Goal: Information Seeking & Learning: Learn about a topic

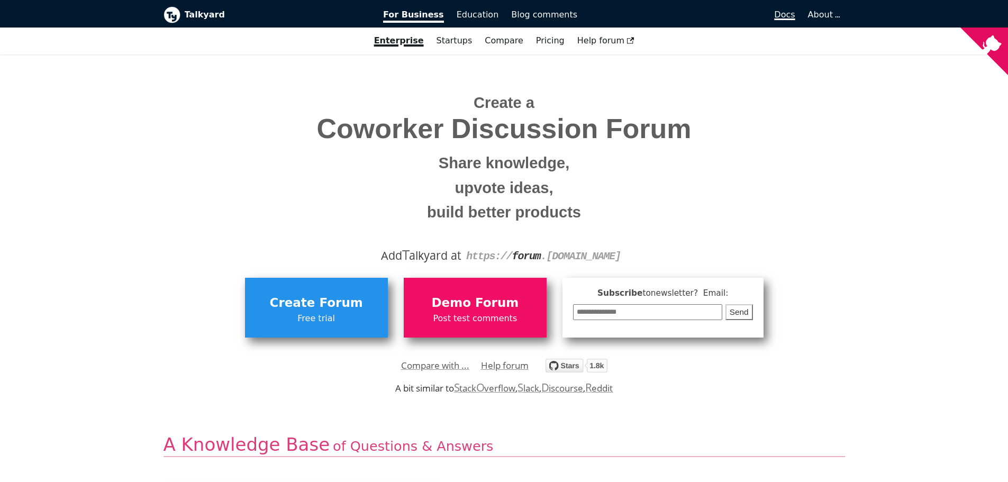
click at [790, 11] on span "Docs" at bounding box center [784, 15] width 21 height 10
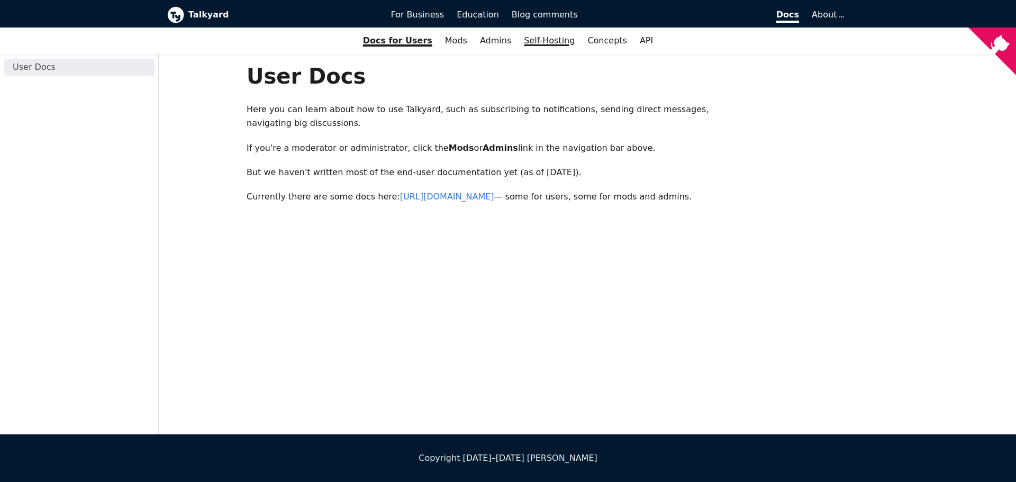
click at [543, 41] on link "Self-Hosting" at bounding box center [550, 41] width 64 height 18
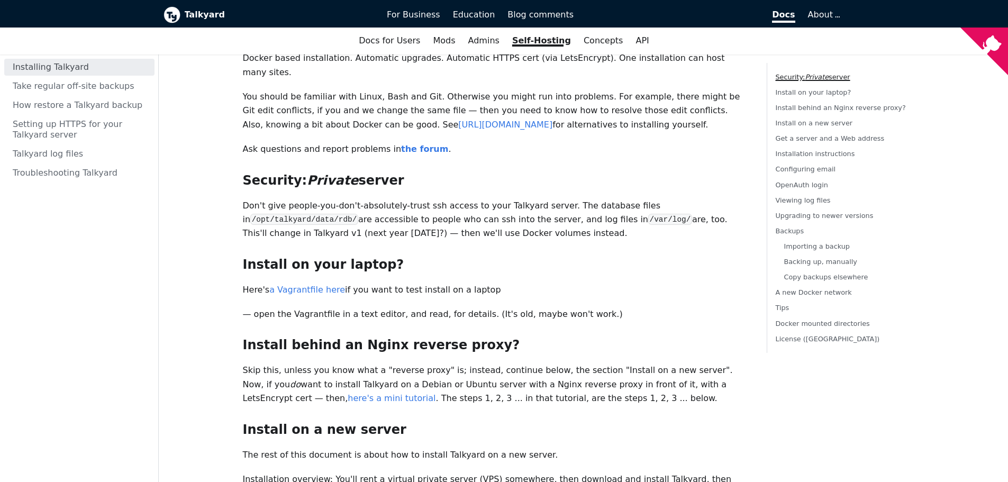
scroll to position [106, 0]
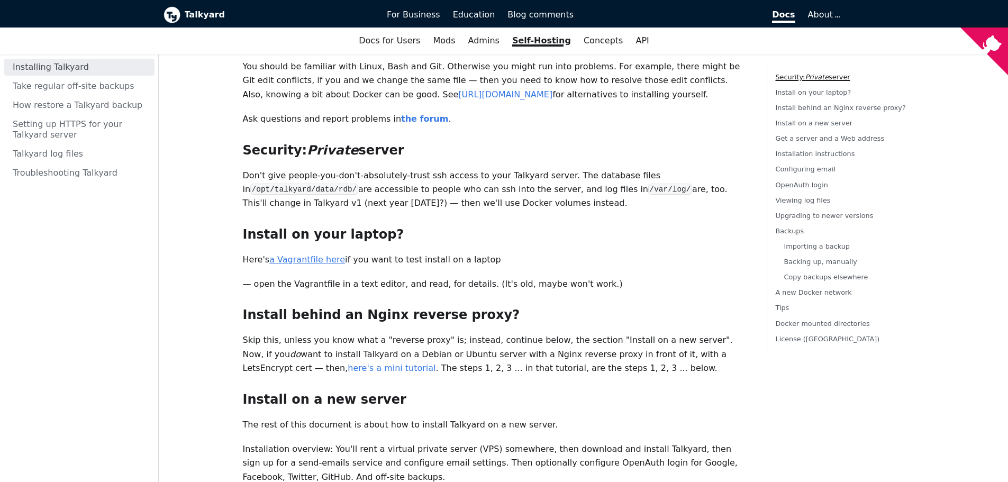
click at [298, 255] on link "a Vagrantfile here" at bounding box center [307, 260] width 76 height 10
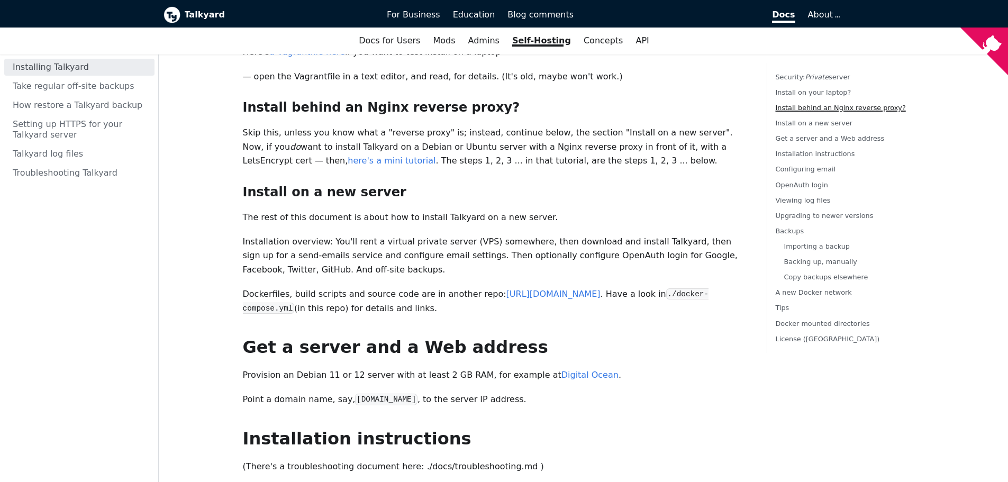
scroll to position [318, 0]
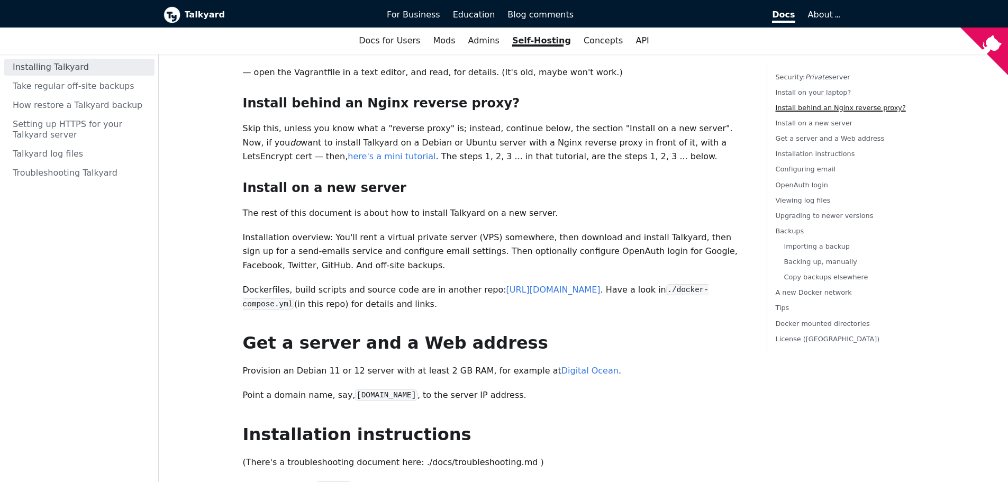
click at [696, 284] on code "./docker-compose.yml" at bounding box center [476, 296] width 466 height 25
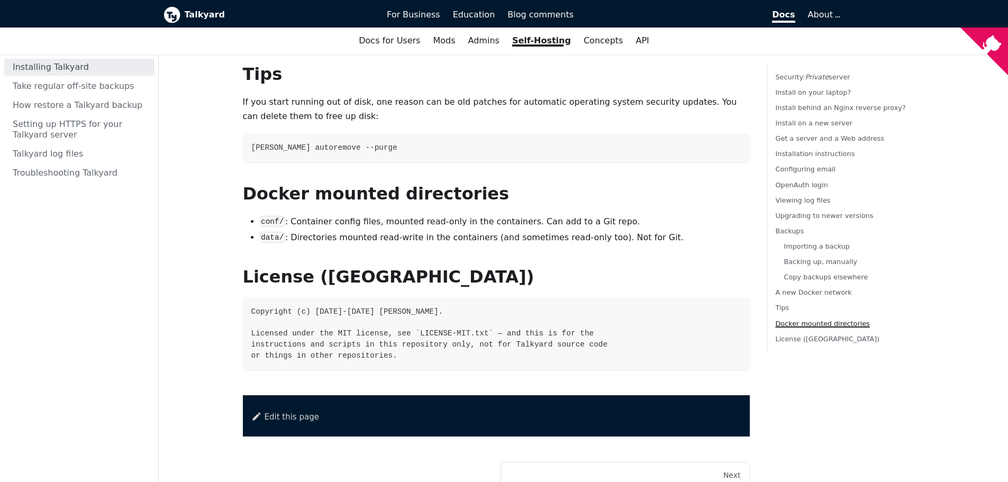
scroll to position [3881, 0]
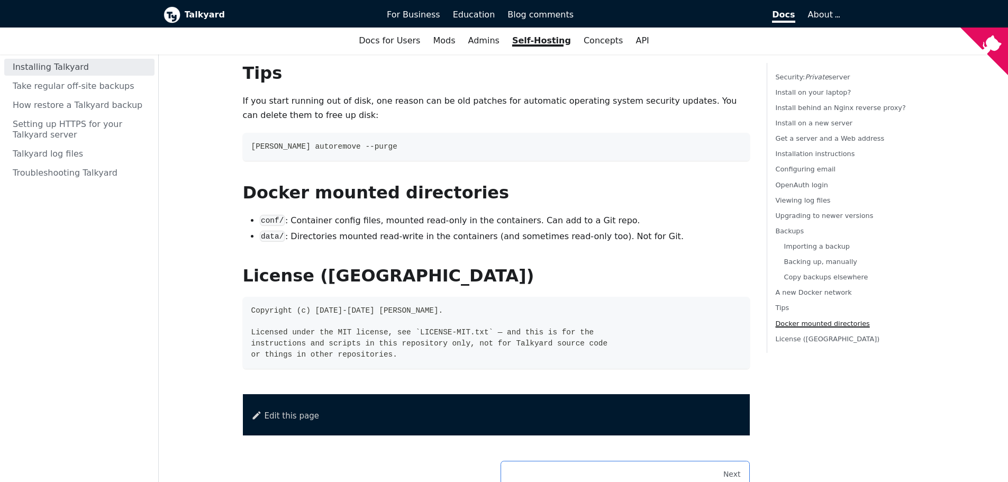
click at [725, 470] on div "Next" at bounding box center [625, 475] width 231 height 10
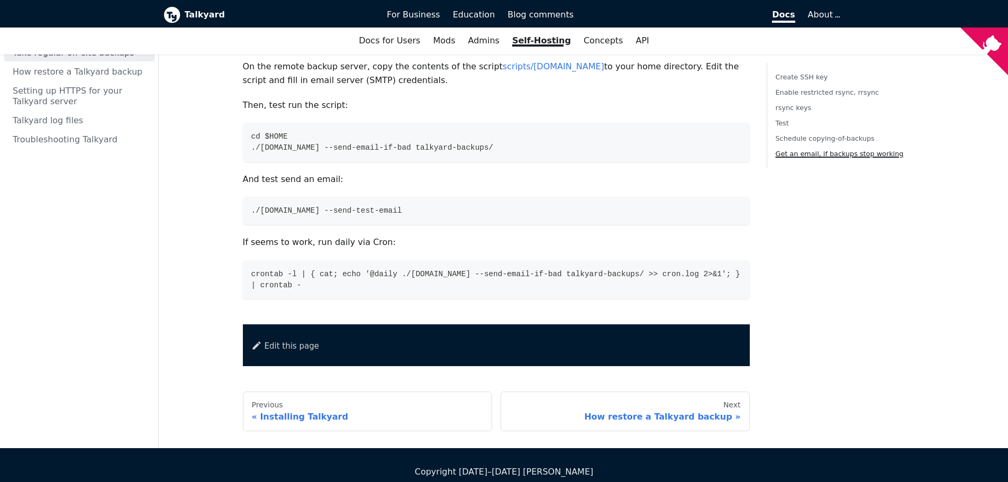
scroll to position [1134, 0]
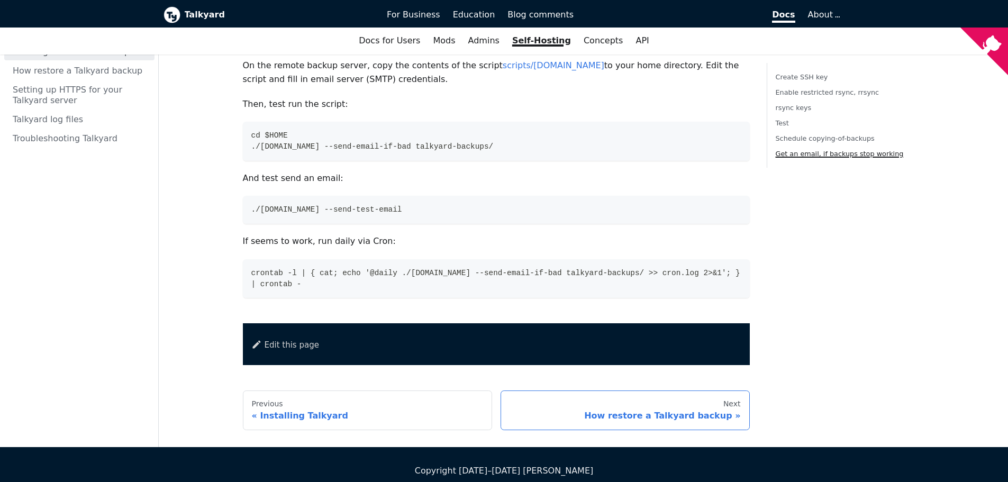
click at [698, 400] on div "Next" at bounding box center [625, 405] width 231 height 10
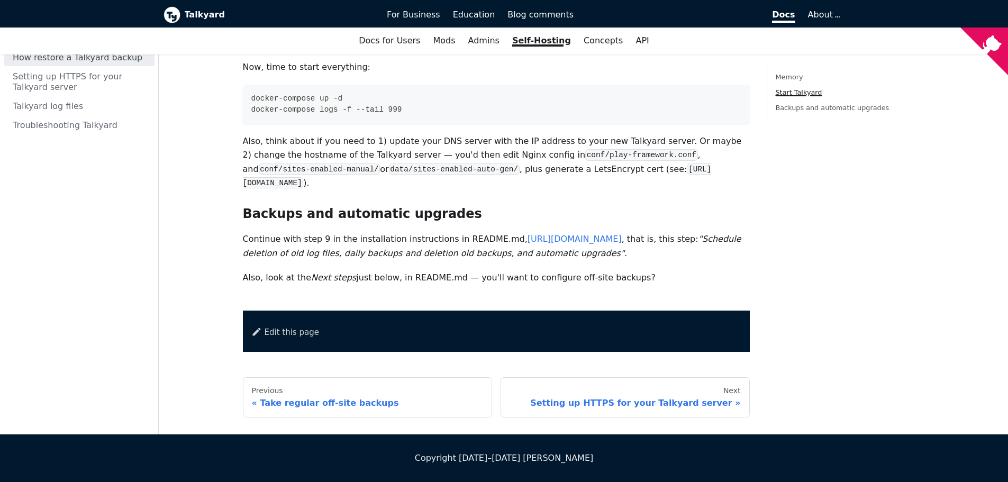
scroll to position [943, 0]
click at [688, 388] on div "Next" at bounding box center [625, 391] width 231 height 10
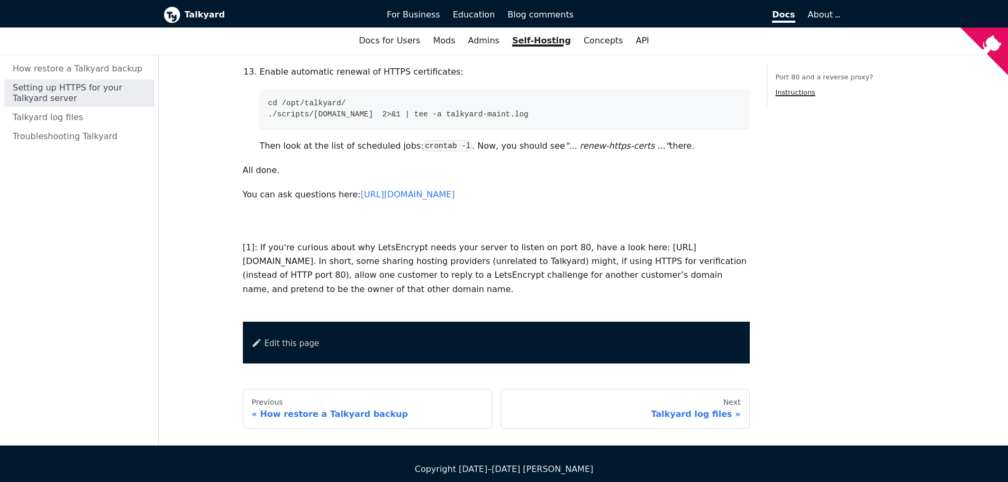
scroll to position [1297, 0]
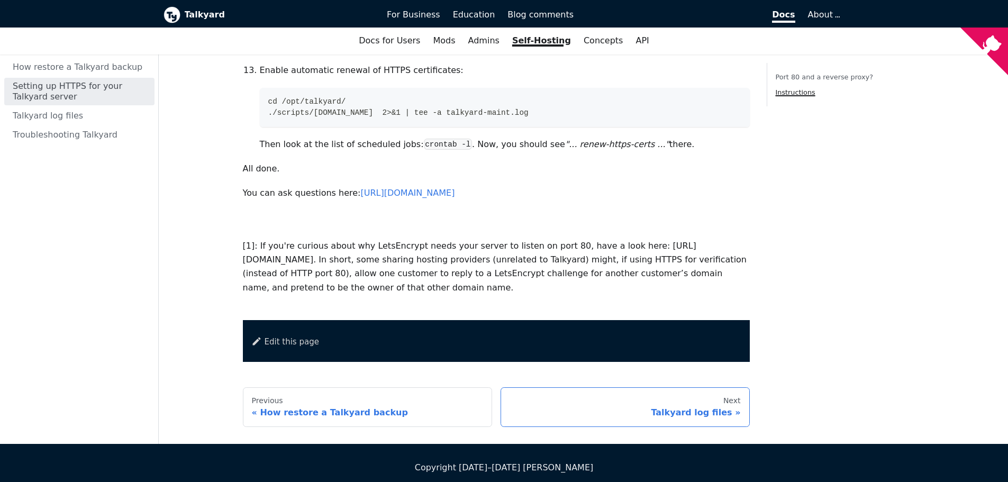
click at [664, 408] on div "Talkyard log files" at bounding box center [625, 413] width 231 height 11
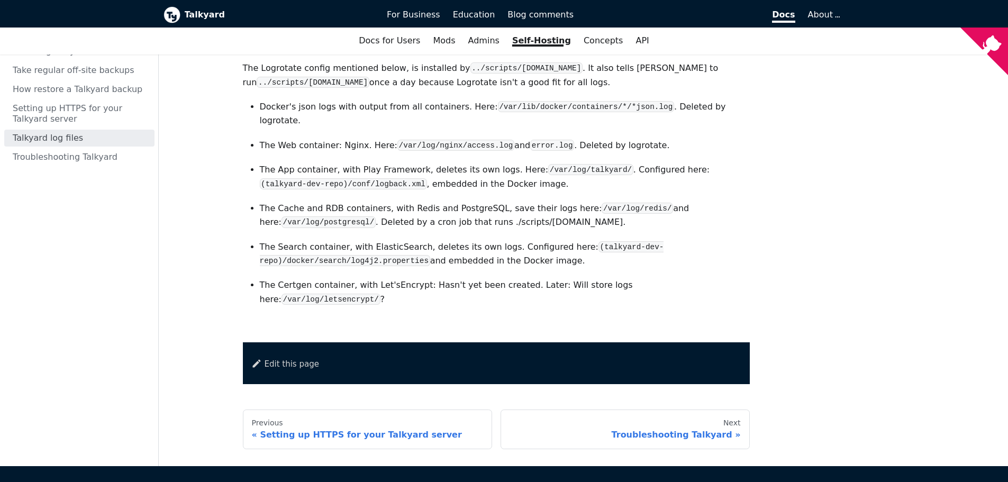
scroll to position [73, 0]
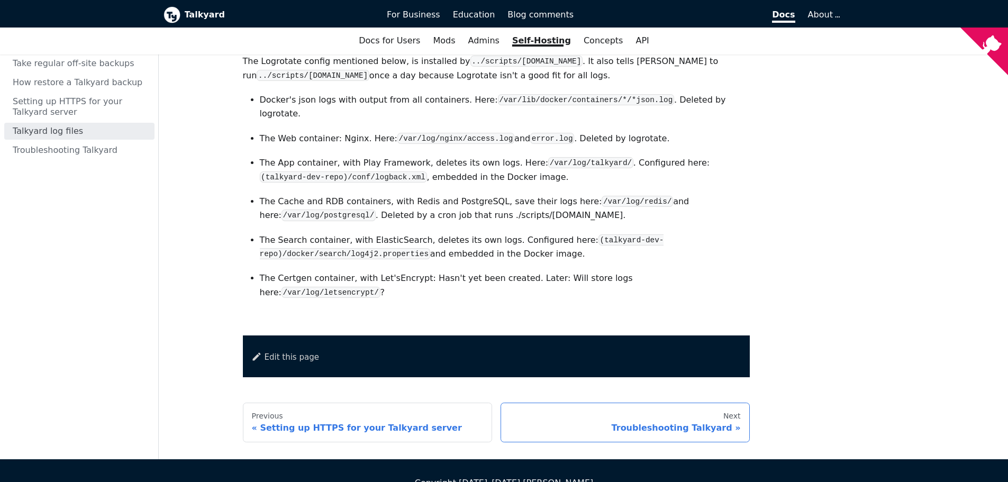
click at [646, 412] on div "Next" at bounding box center [625, 417] width 231 height 10
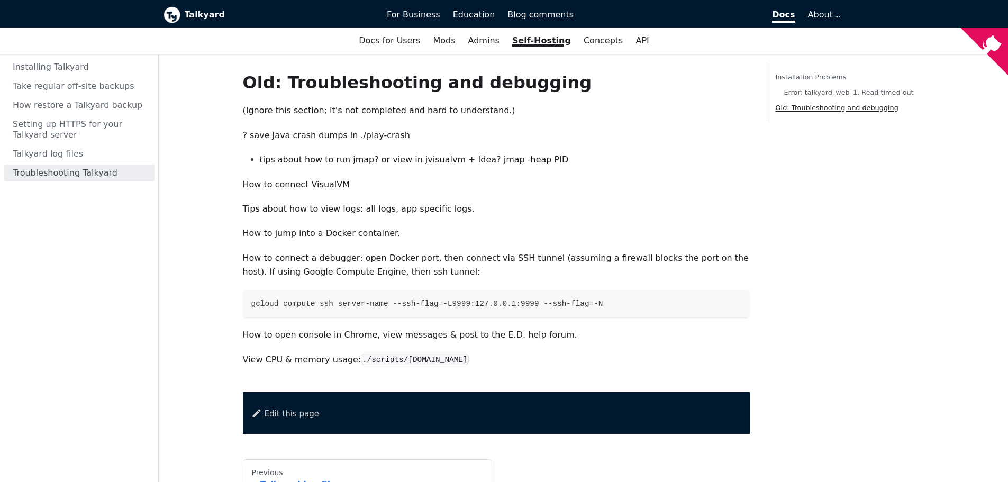
scroll to position [424, 0]
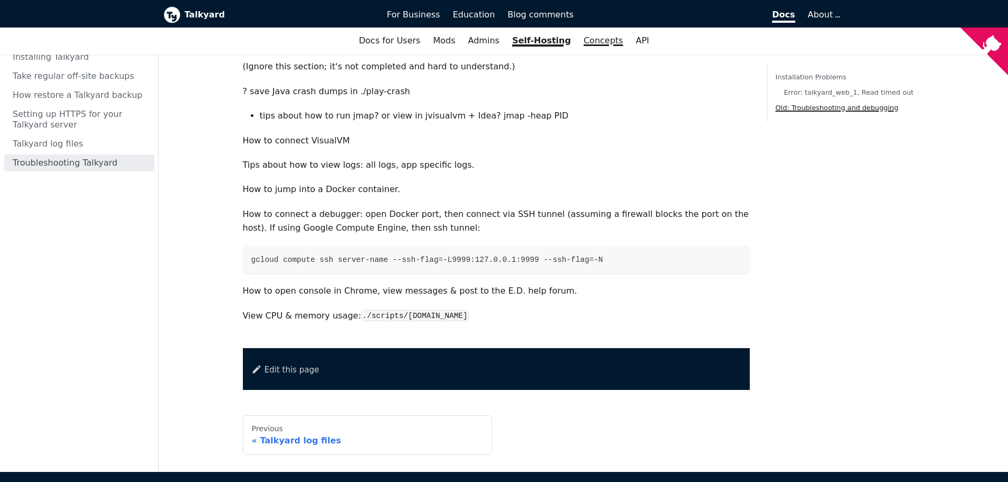
click at [599, 47] on link "Concepts" at bounding box center [604, 41] width 52 height 18
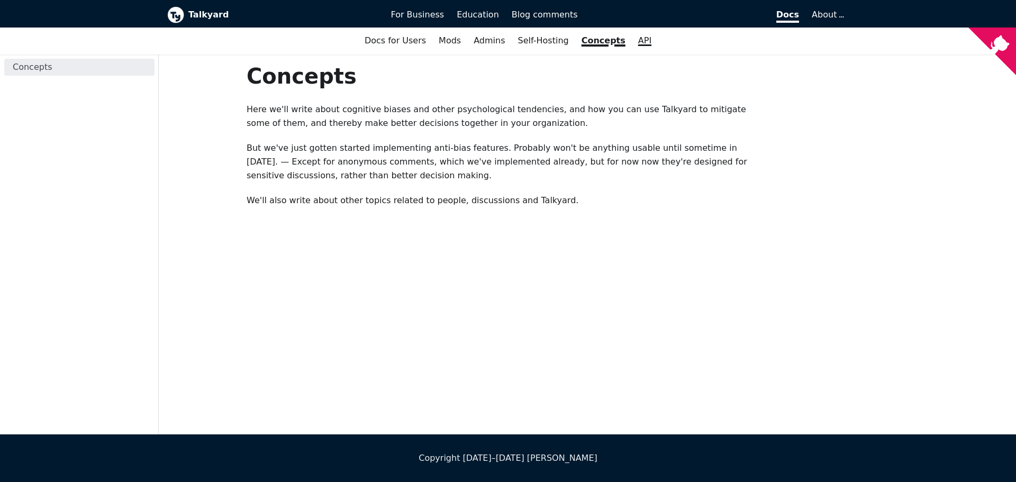
click at [632, 46] on link "API" at bounding box center [645, 41] width 26 height 18
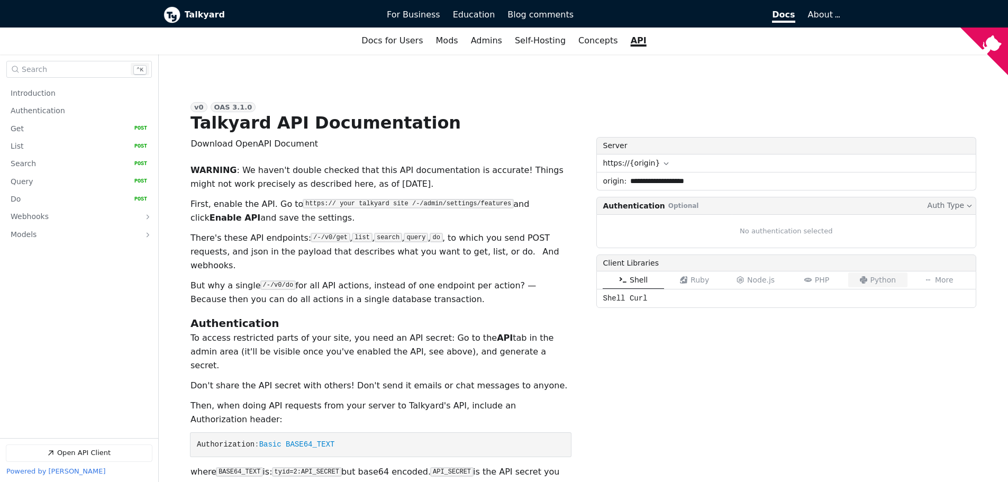
click at [867, 285] on button "Python" at bounding box center [878, 280] width 61 height 17
click at [664, 164] on icon "Open API Documentation for Talkyard API Documentation" at bounding box center [666, 164] width 5 height 3
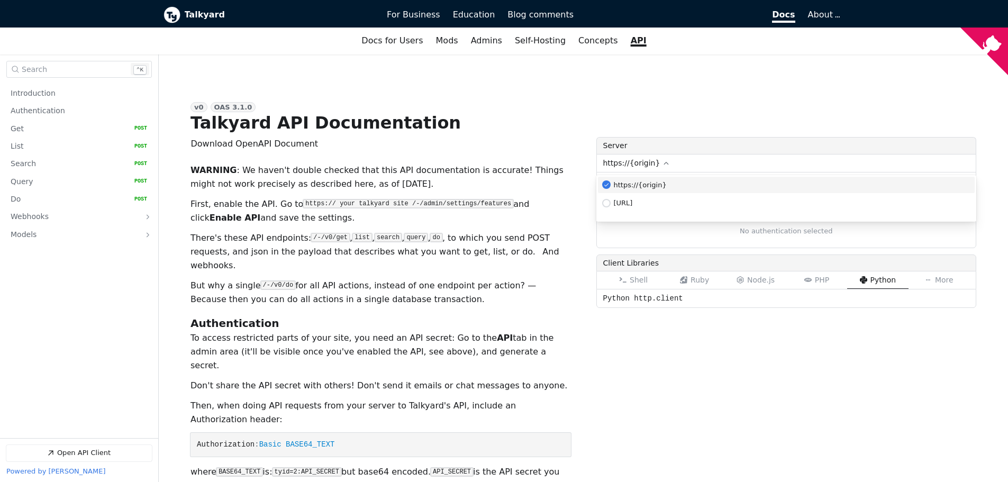
click at [664, 164] on icon "Open API Documentation for Talkyard API Documentation" at bounding box center [666, 163] width 5 height 3
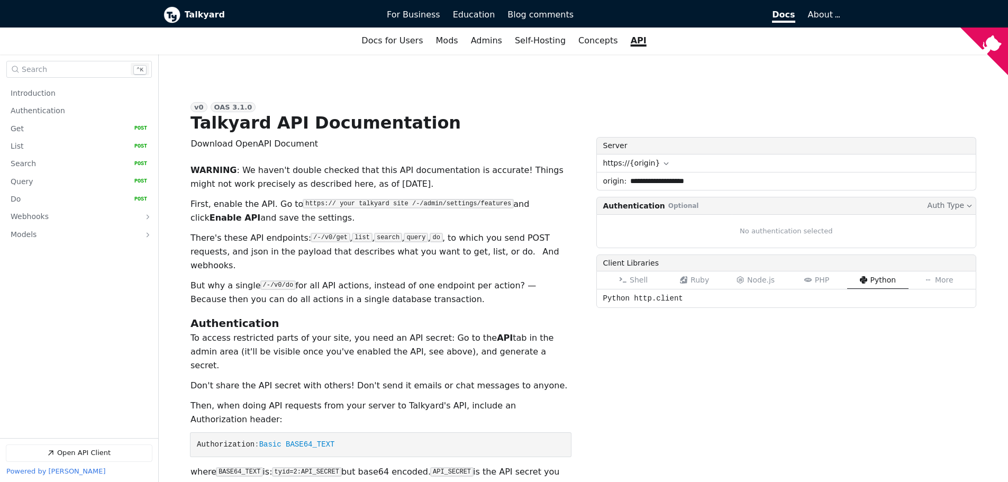
click at [664, 164] on icon "Open API Documentation for Talkyard API Documentation" at bounding box center [666, 164] width 5 height 3
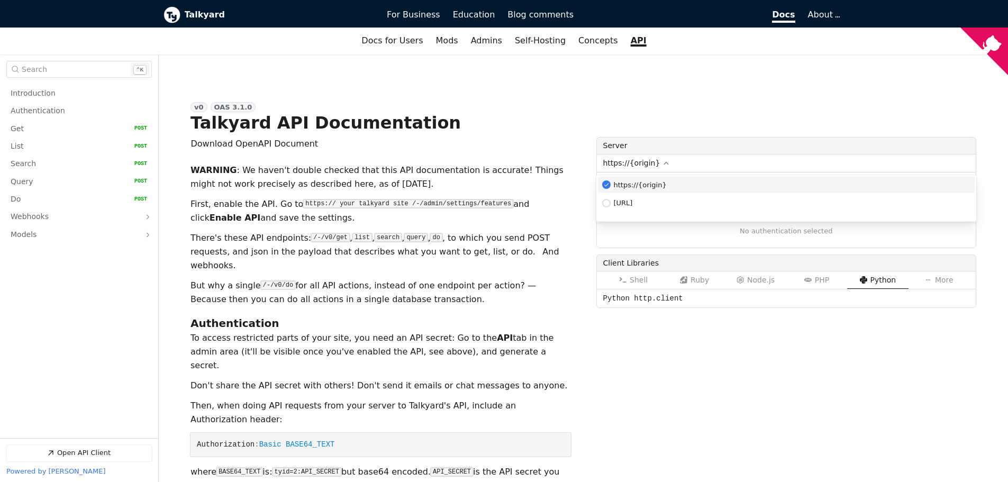
click at [664, 164] on icon "Open API Documentation for Talkyard API Documentation" at bounding box center [666, 163] width 5 height 3
